Goal: Check status

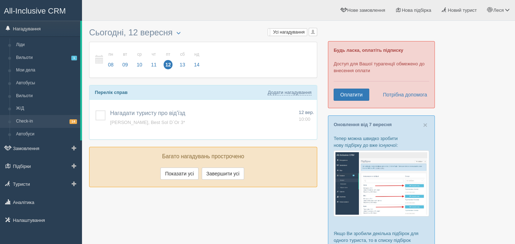
click at [55, 118] on link "Check-in 14" at bounding box center [46, 121] width 67 height 13
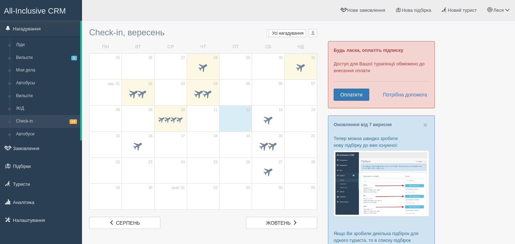
click at [138, 200] on span at bounding box center [138, 198] width 25 height 12
click at [291, 227] on link "жов жовтень" at bounding box center [281, 222] width 71 height 12
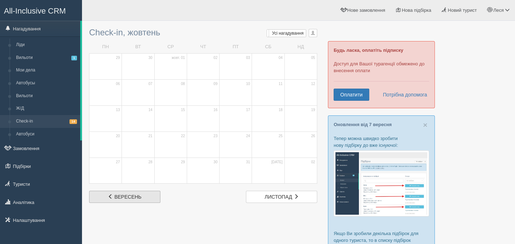
click at [117, 198] on span "вересень" at bounding box center [127, 197] width 27 height 6
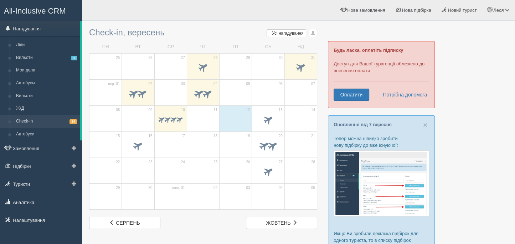
click at [30, 37] on li "Нагадування [GEOGRAPHIC_DATA] Вильоти 1 Мои дела Автобусы Вильоти Ж/Д 14" at bounding box center [41, 80] width 82 height 119
